Goal: Task Accomplishment & Management: Manage account settings

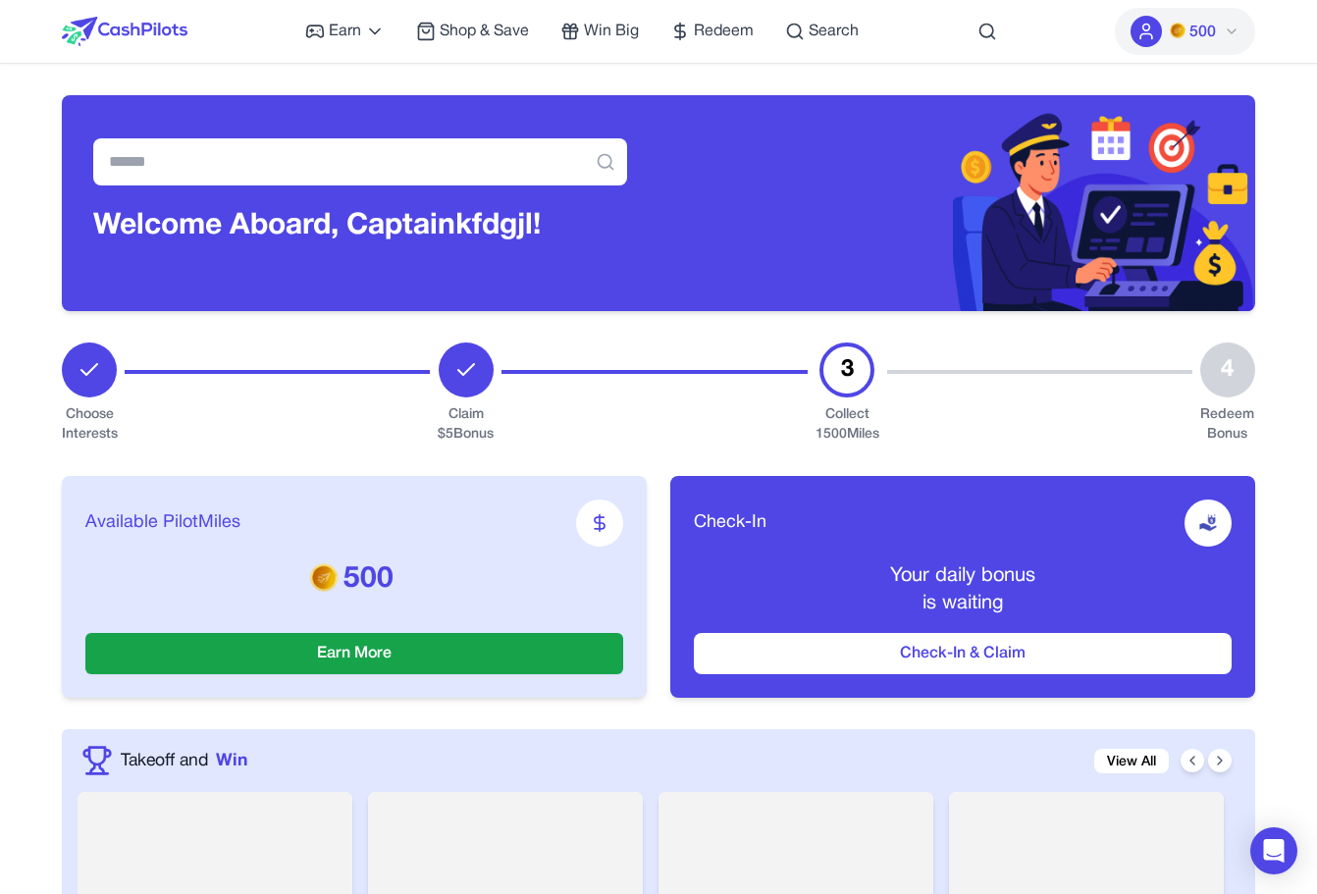
click at [1181, 38] on img at bounding box center [1178, 31] width 16 height 16
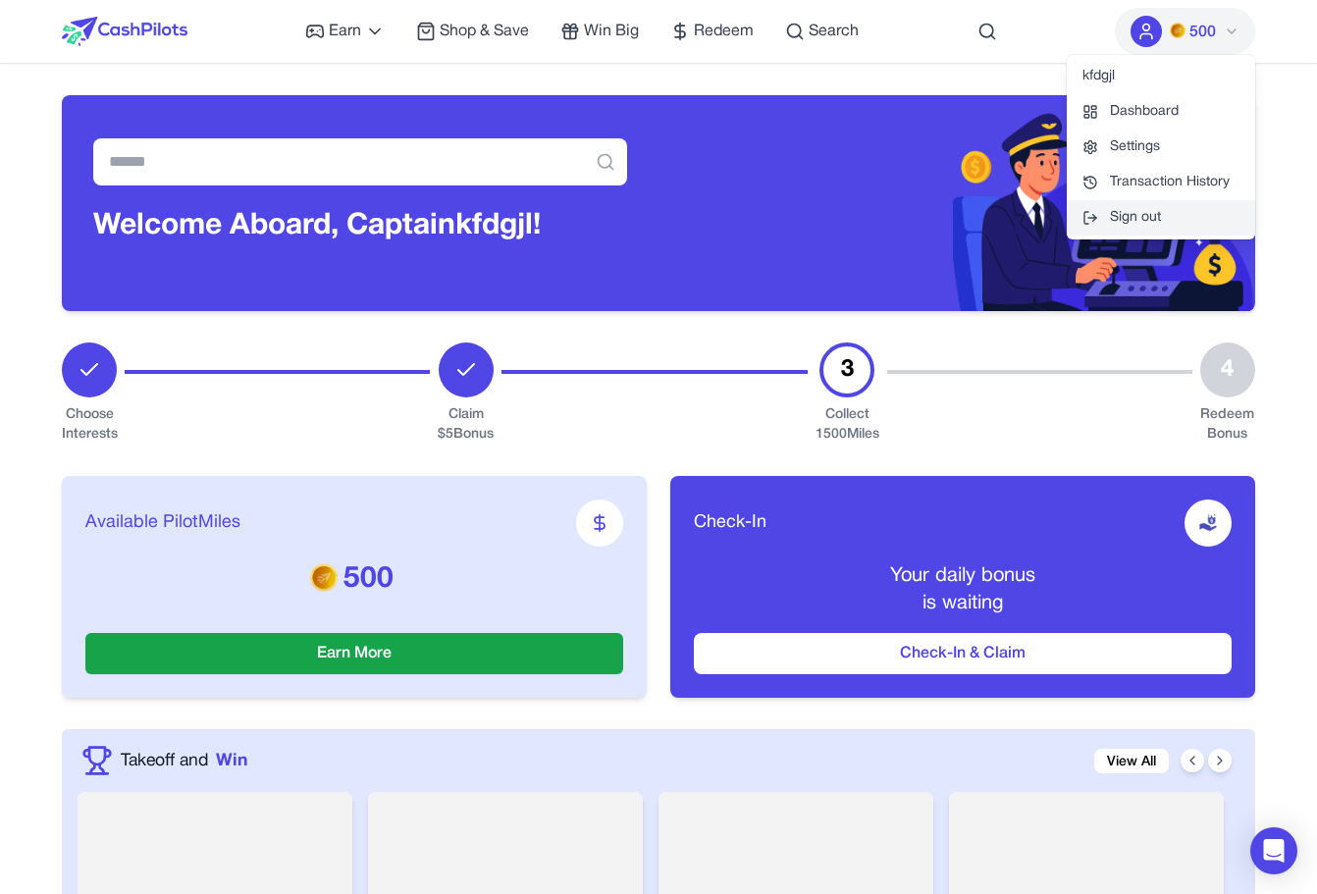
click at [1165, 219] on button "Sign out" at bounding box center [1161, 217] width 188 height 35
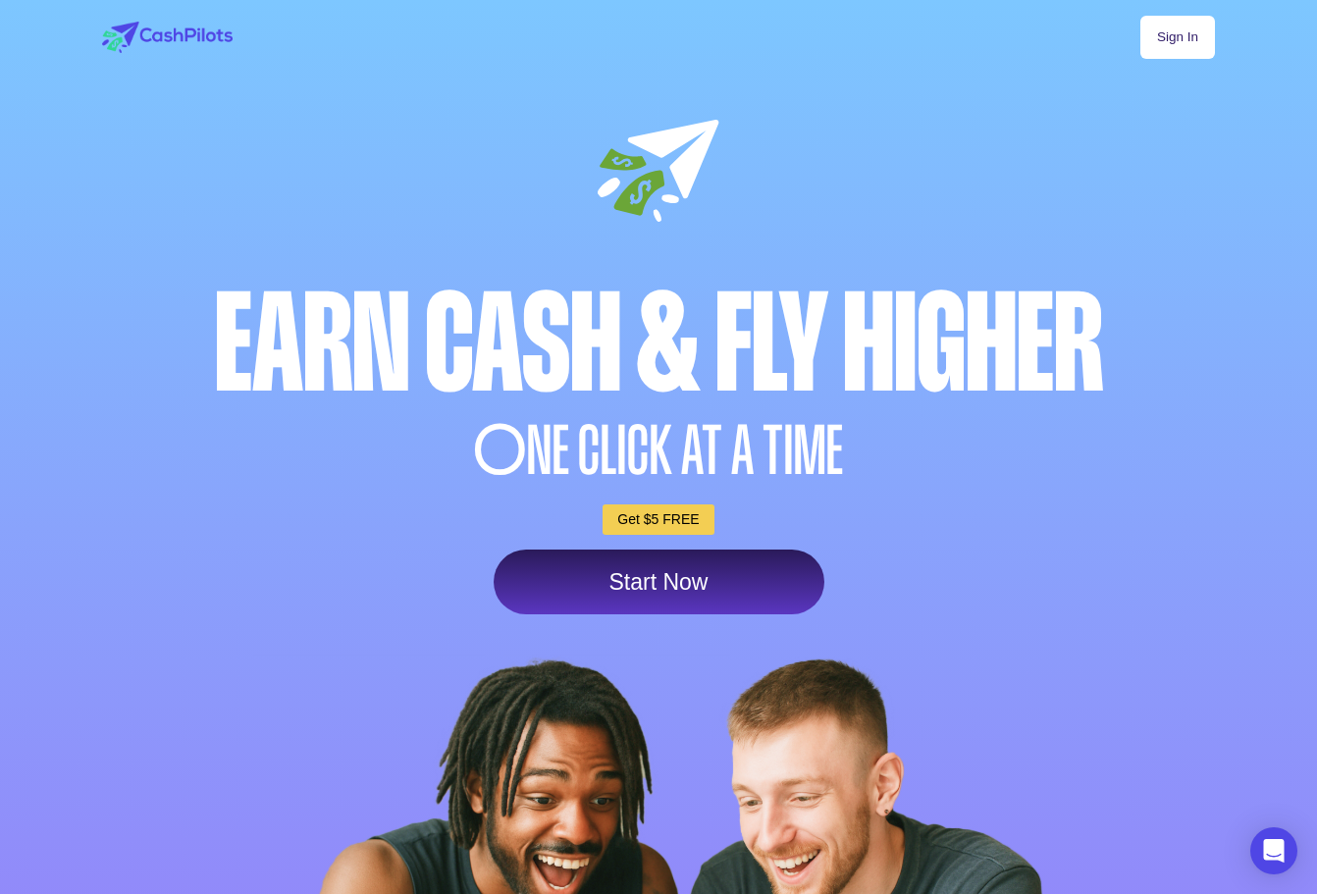
click at [1186, 26] on link "Sign In" at bounding box center [1177, 37] width 75 height 43
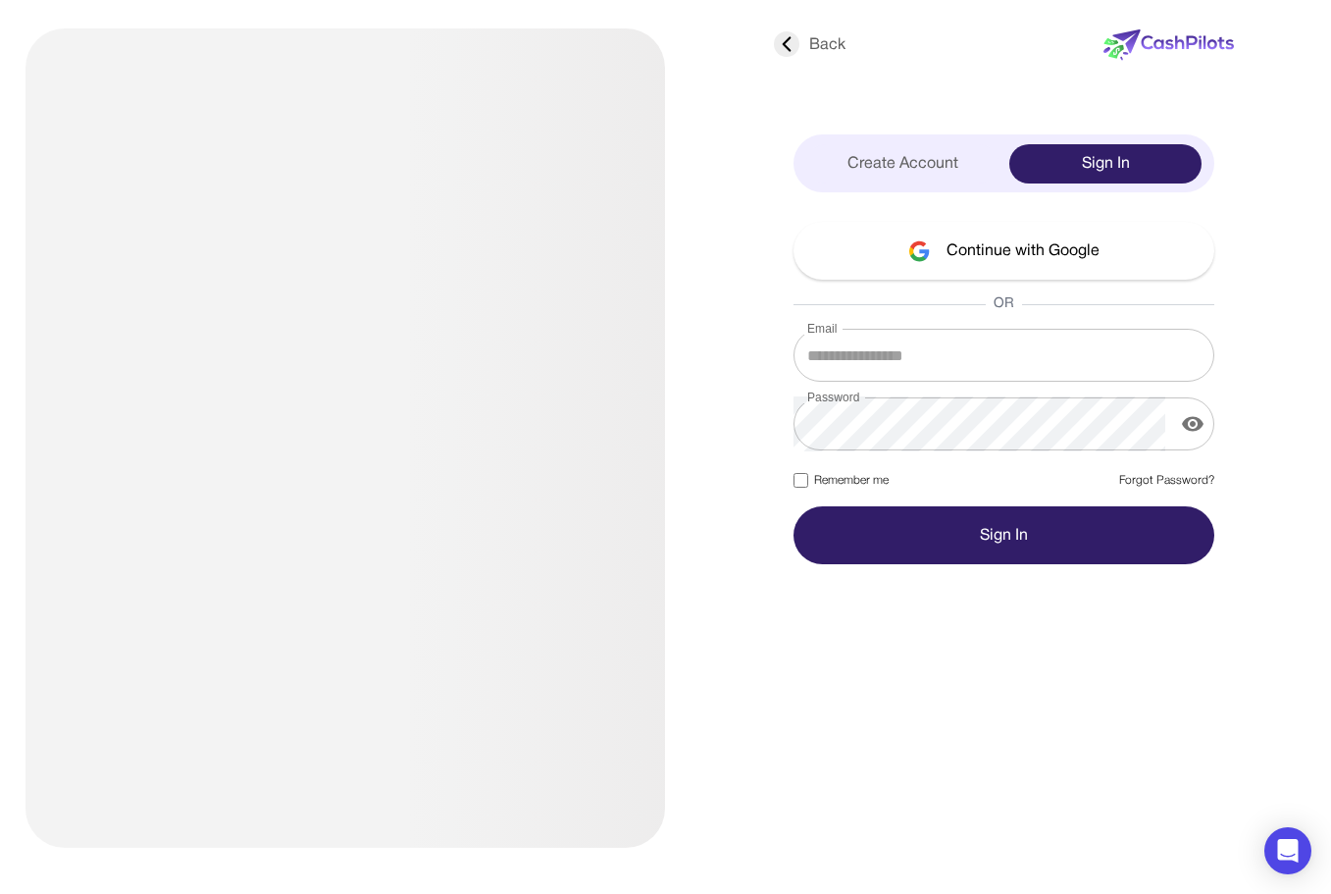
type input "**********"
